Goal: Information Seeking & Learning: Check status

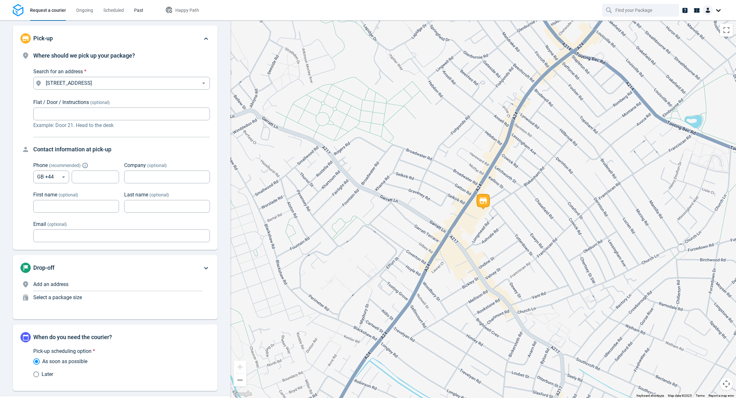
click at [138, 8] on span "Past" at bounding box center [138, 10] width 9 height 5
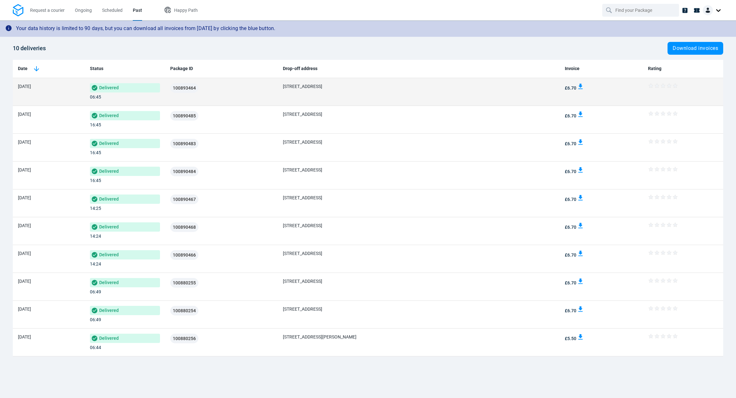
click at [310, 87] on span "Fl8, Treherne Court, Tooting Bec Road, SW17 8BJ,UK, SW17 8BJ London" at bounding box center [302, 86] width 39 height 5
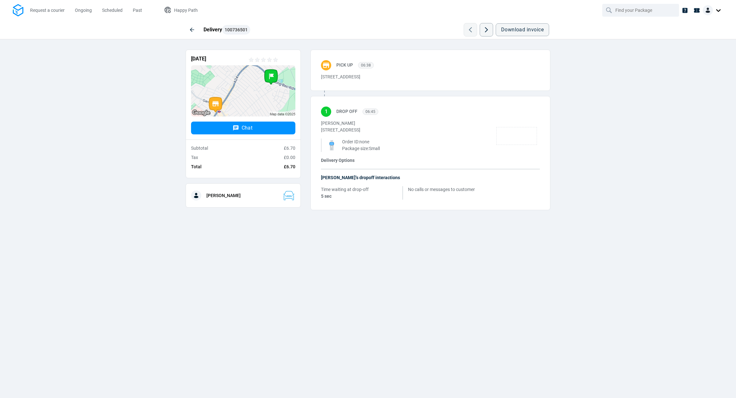
click at [334, 77] on p "68 Tooting High Street, ,Tooting, SW17 0RN,UK, SW17 0RN London" at bounding box center [416, 77] width 190 height 7
copy p "Tooting"
click at [630, 12] on input "text" at bounding box center [642, 10] width 52 height 12
click at [182, 70] on div "12/08/2025 Chat Subtotal £6.70 Tax £0.00 Total £6.70 Thora W." at bounding box center [243, 129] width 125 height 158
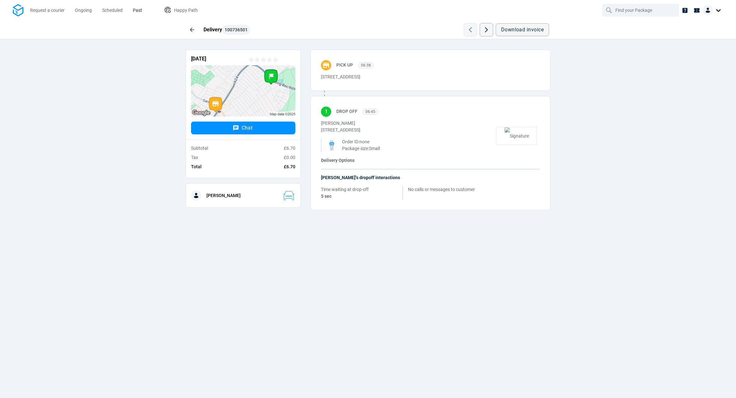
click at [139, 9] on span "Past" at bounding box center [137, 10] width 9 height 5
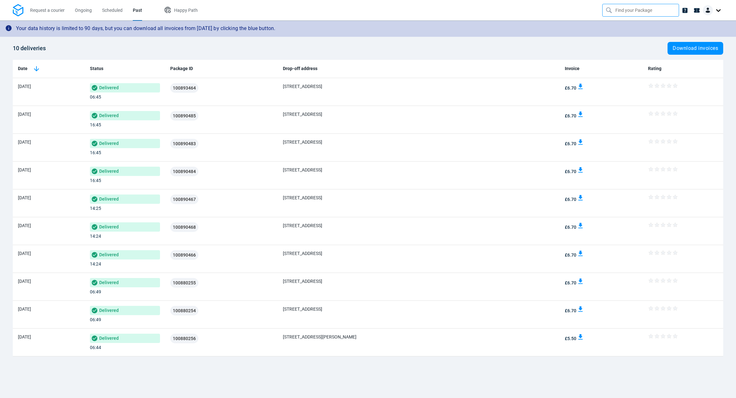
click at [623, 10] on input "text" at bounding box center [642, 10] width 52 height 12
paste input "Tooting"
type input "Tooting"
click at [615, 59] on div "Pickup Address" at bounding box center [641, 59] width 72 height 12
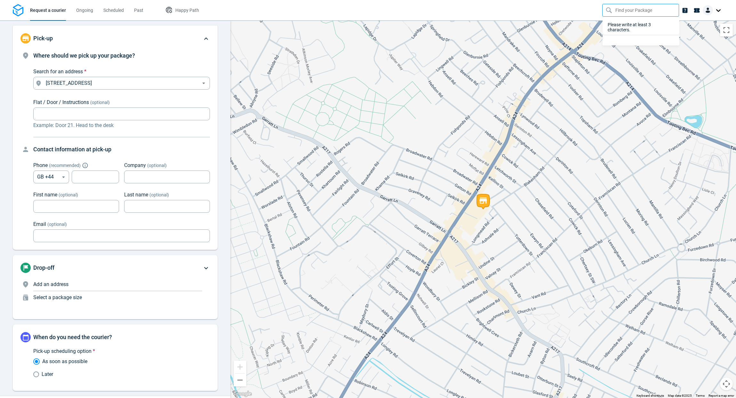
click at [654, 12] on input "text" at bounding box center [642, 10] width 52 height 12
click at [544, 11] on nav "Request a courier Ongoing Scheduled Past Happy Path Please write at least 3 cha…" at bounding box center [368, 10] width 736 height 20
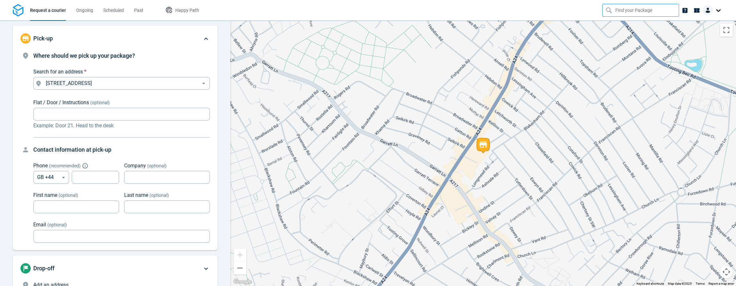
click at [622, 11] on input "text" at bounding box center [642, 10] width 52 height 12
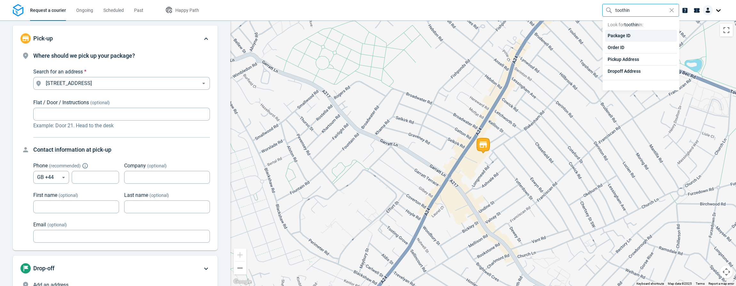
type input "toothing"
click at [617, 58] on div "Pickup Address" at bounding box center [641, 59] width 72 height 12
